Goal: Information Seeking & Learning: Learn about a topic

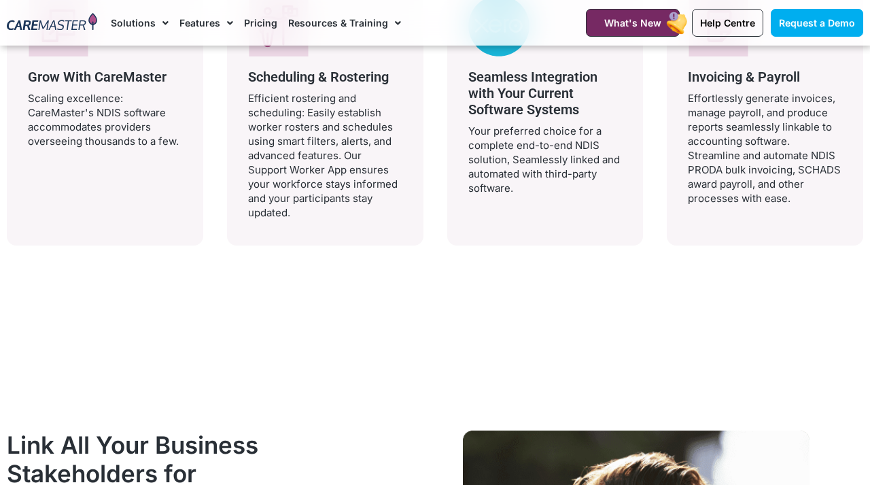
scroll to position [2889, 0]
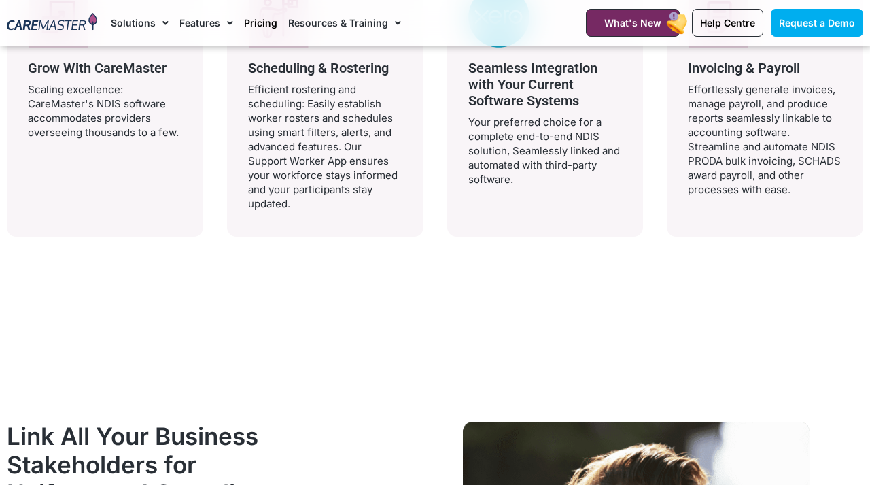
click at [256, 28] on link "Pricing" at bounding box center [260, 23] width 33 height 46
